Goal: Use online tool/utility: Utilize a website feature to perform a specific function

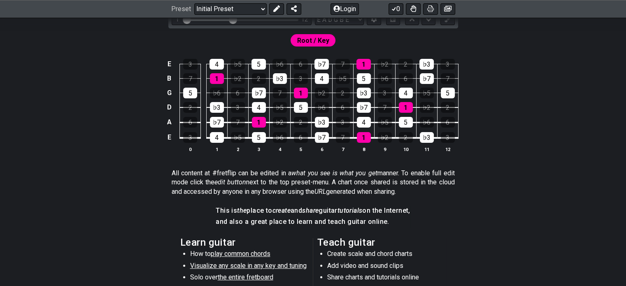
scroll to position [165, 0]
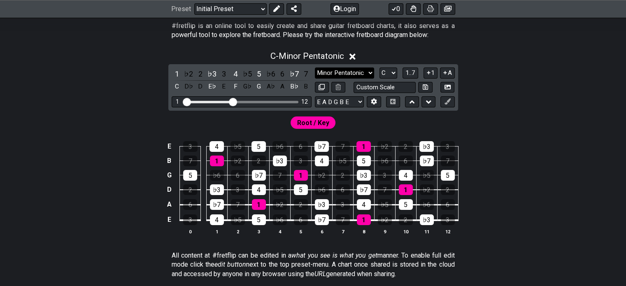
click at [367, 74] on select "Minor Pentatonic Click to edit Minor Pentatonic Major Pentatonic Minor Blues Ma…" at bounding box center [344, 73] width 59 height 11
click at [315, 68] on select "Minor Pentatonic Click to edit Minor Pentatonic Major Pentatonic Minor Blues Ma…" at bounding box center [344, 73] width 59 height 11
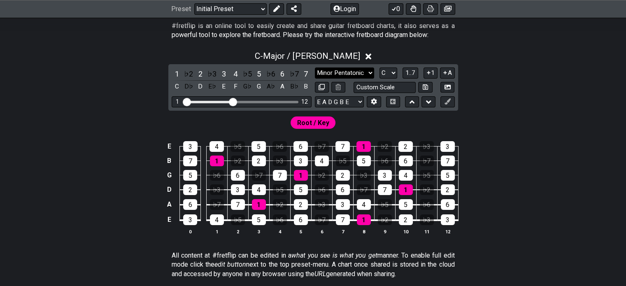
click at [362, 73] on select "Minor Pentatonic Click to edit Minor Pentatonic Major Pentatonic Minor Blues Ma…" at bounding box center [344, 73] width 59 height 11
click at [315, 68] on select "Minor Pentatonic Click to edit Minor Pentatonic Major Pentatonic Minor Blues Ma…" at bounding box center [344, 73] width 59 height 11
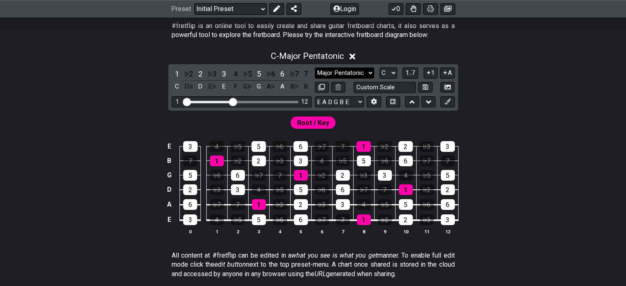
click at [365, 70] on select "Minor Pentatonic Click to edit Minor Pentatonic Major Pentatonic Minor Blues Ma…" at bounding box center [344, 73] width 59 height 11
click at [512, 165] on div "E 3 4 ♭5 5 ♭6 6 ♭7 7 1 ♭2 2 ♭3 3 B 7 1 ♭2 2 ♭3 3 4 ♭5 5 ♭6 6 ♭7 7 G 5 ♭6 6 ♭7 7…" at bounding box center [313, 189] width 626 height 116
click at [367, 72] on select "Minor Pentatonic Click to edit Minor Pentatonic Major Pentatonic Minor Blues Ma…" at bounding box center [344, 73] width 59 height 11
select select "Minor Pentatonic"
click at [315, 68] on select "Minor Pentatonic Click to edit Minor Pentatonic Major Pentatonic Minor Blues Ma…" at bounding box center [344, 73] width 59 height 11
